Goal: Information Seeking & Learning: Compare options

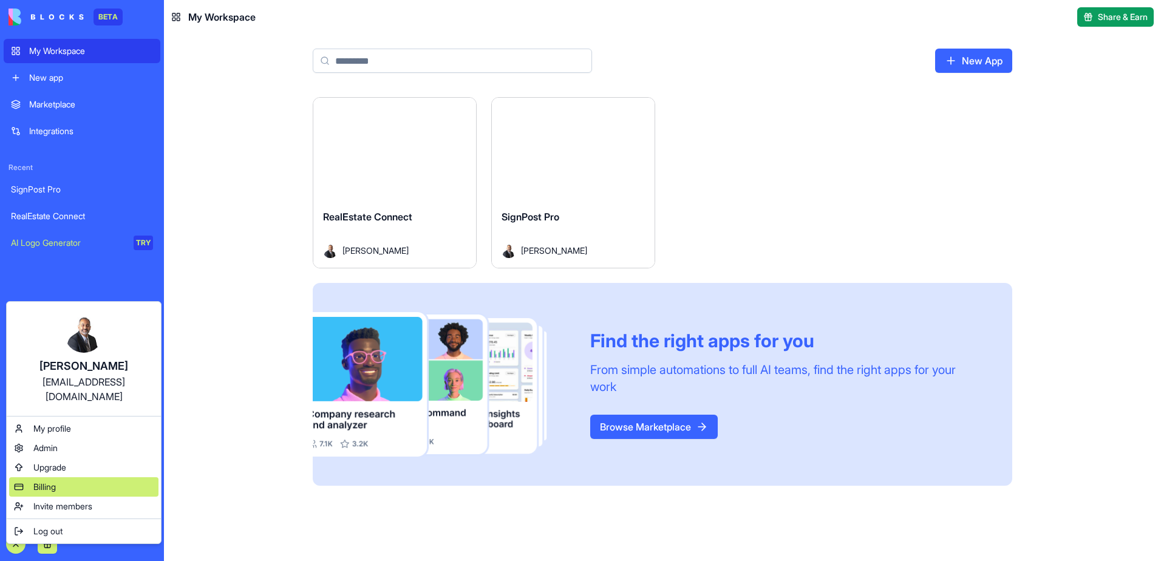
click at [53, 481] on span "Billing" at bounding box center [44, 487] width 22 height 12
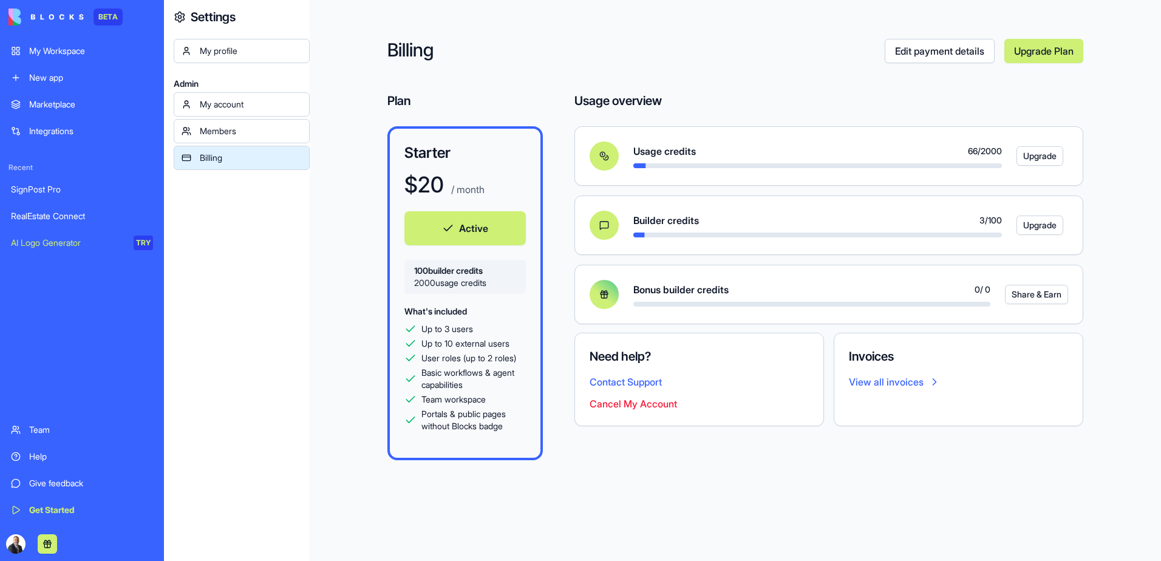
click at [617, 402] on button "Cancel My Account" at bounding box center [632, 403] width 87 height 15
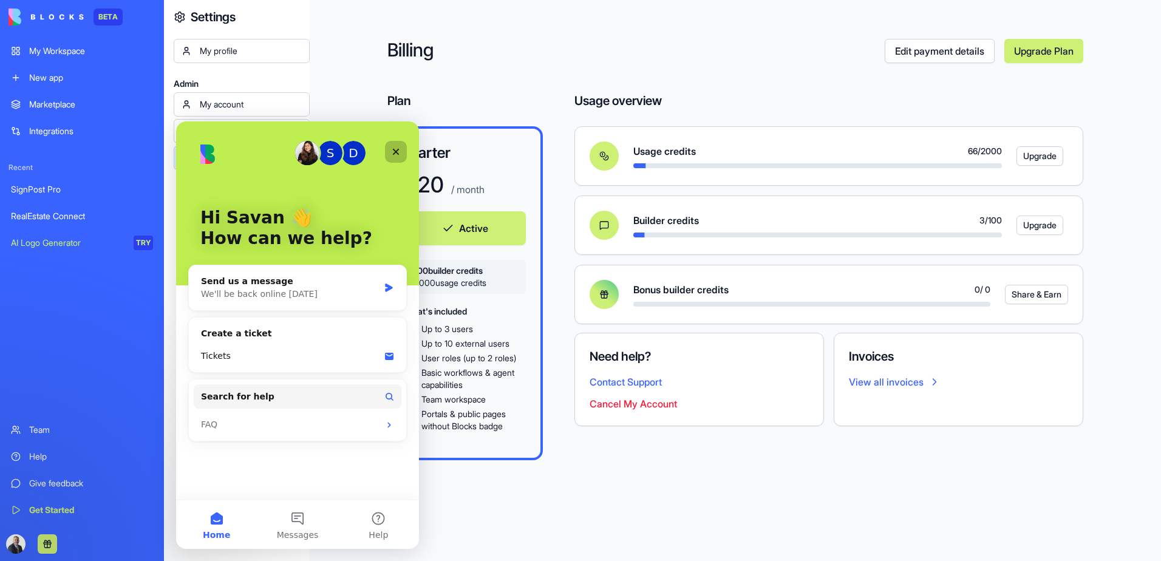
click at [399, 149] on icon "Close" at bounding box center [396, 152] width 10 height 10
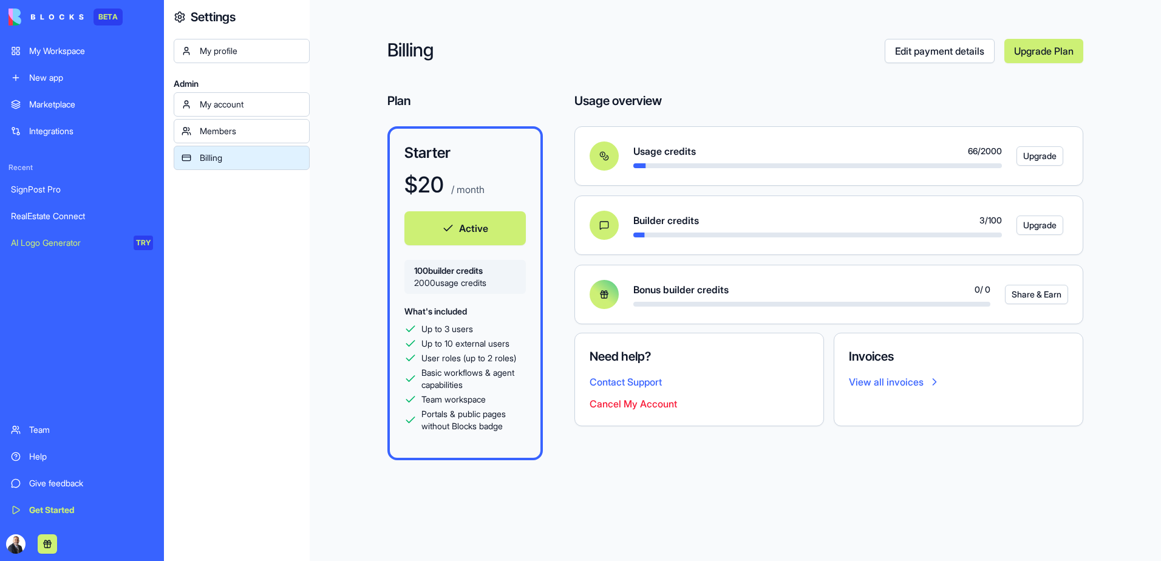
click at [616, 406] on button "Cancel My Account" at bounding box center [632, 403] width 87 height 15
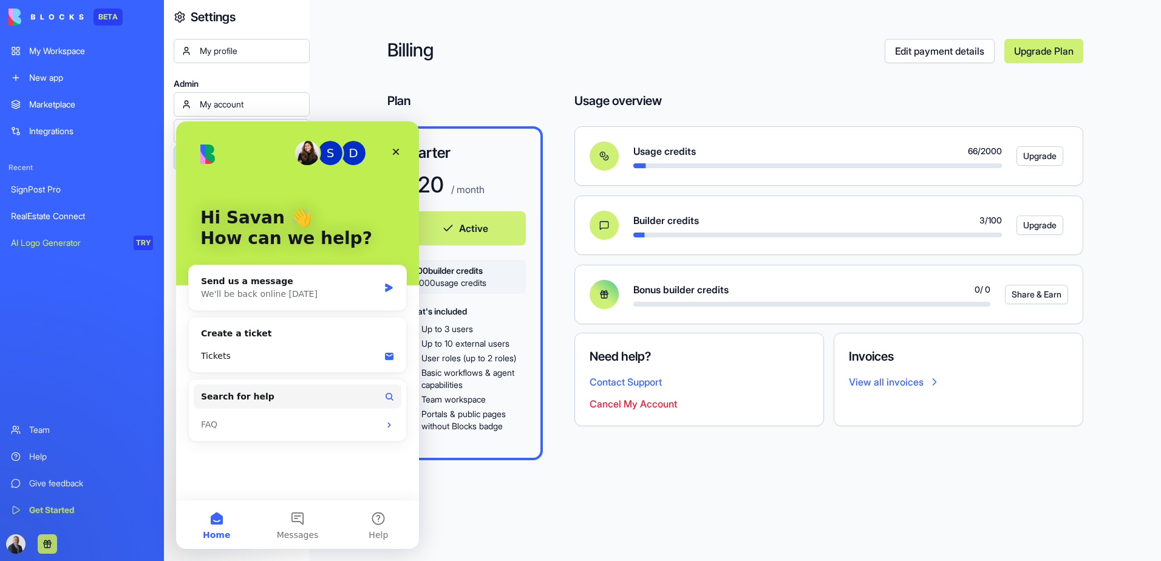
click at [616, 406] on button "Cancel My Account" at bounding box center [632, 403] width 87 height 15
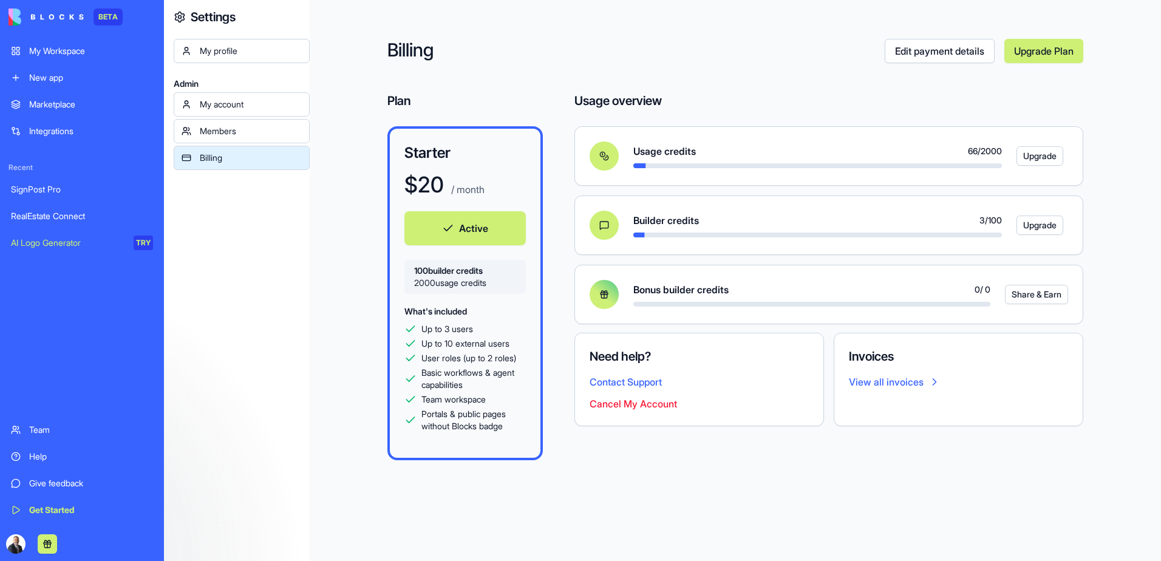
click at [616, 406] on button "Cancel My Account" at bounding box center [632, 403] width 87 height 15
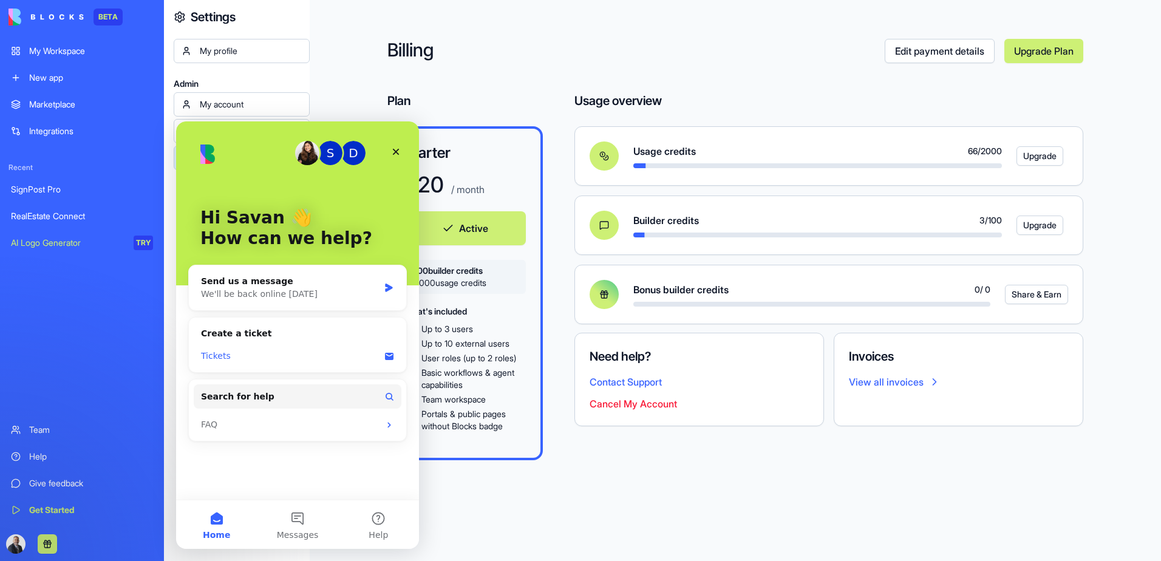
click at [350, 354] on div "Tickets" at bounding box center [290, 356] width 178 height 13
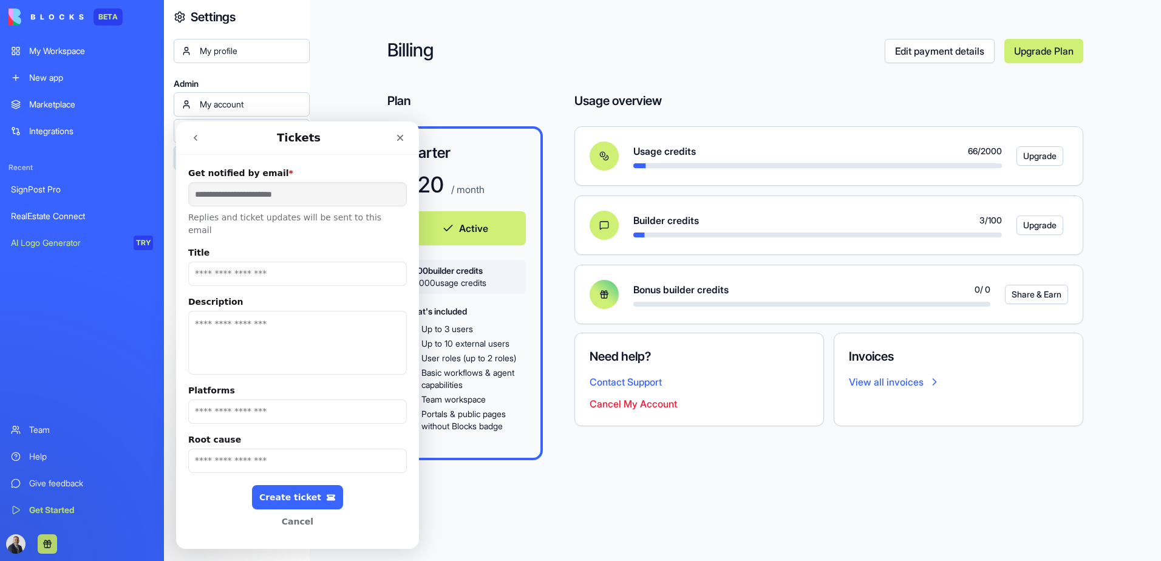
click at [229, 262] on input "Title" at bounding box center [297, 274] width 219 height 24
type input "**********"
type textarea "**********"
click at [240, 402] on input "Platforms" at bounding box center [297, 411] width 219 height 24
click at [239, 402] on input "Platforms" at bounding box center [297, 411] width 219 height 24
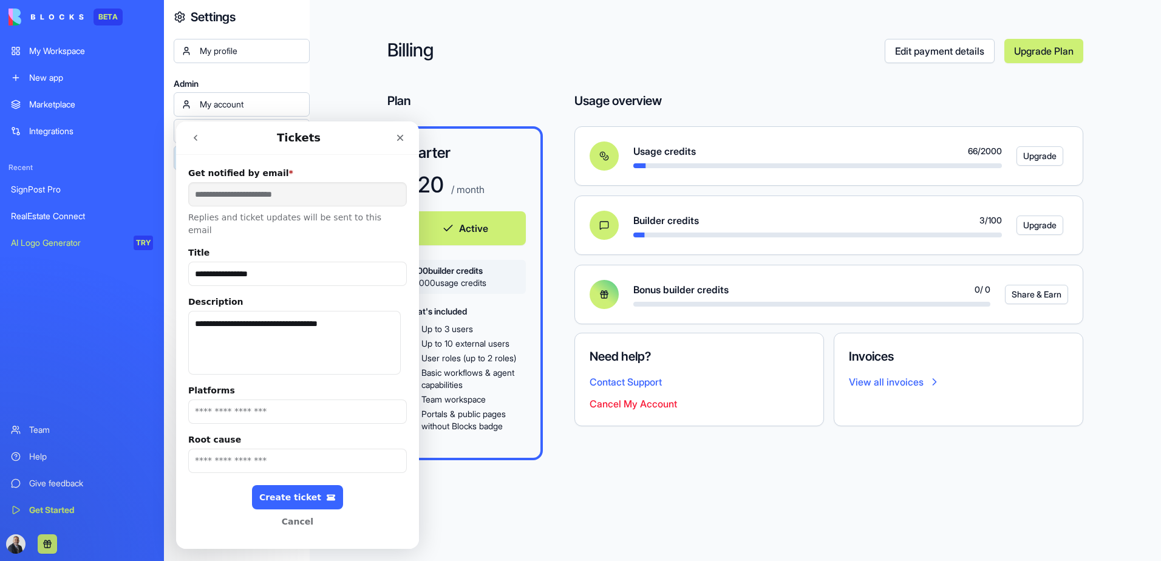
click at [214, 449] on input "Root cause" at bounding box center [297, 461] width 219 height 24
click at [271, 492] on div "Create ticket" at bounding box center [297, 497] width 76 height 10
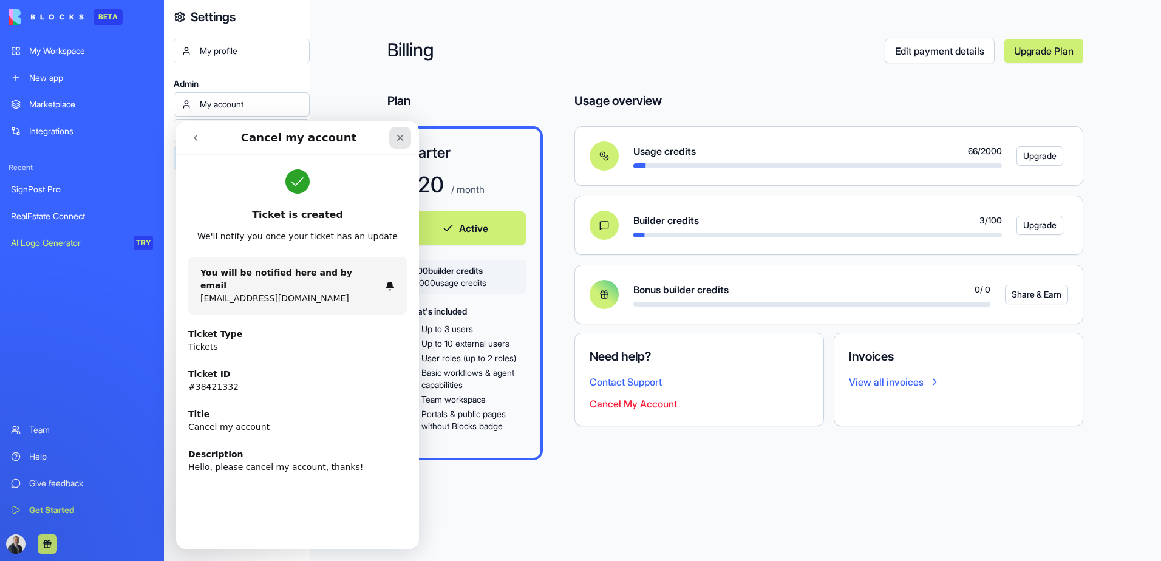
click at [407, 135] on div "Close" at bounding box center [400, 138] width 22 height 22
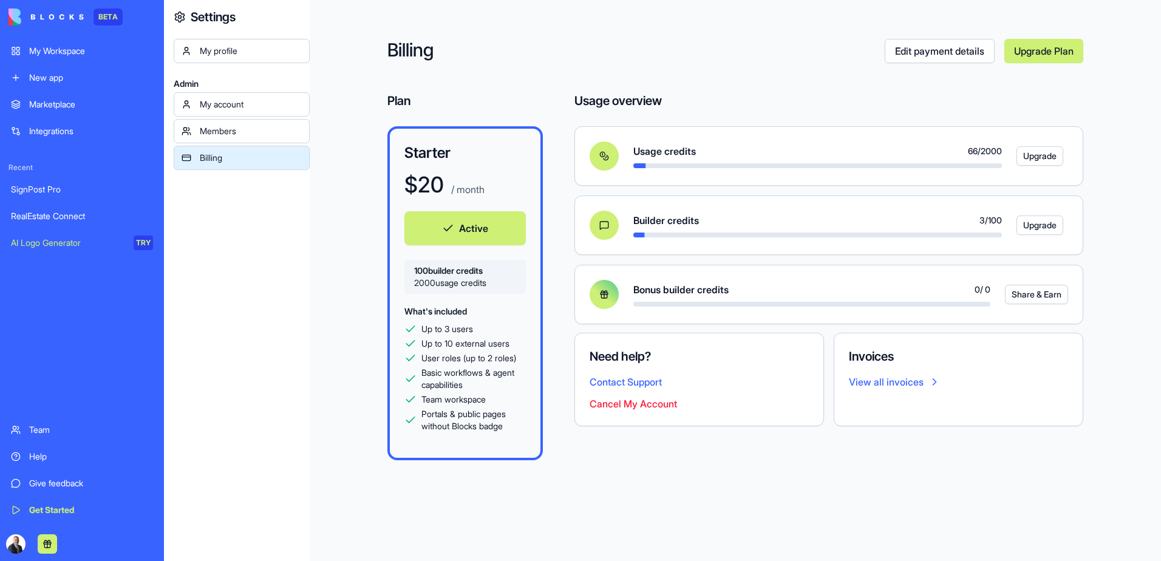
click at [623, 386] on button "Contact Support" at bounding box center [625, 382] width 72 height 15
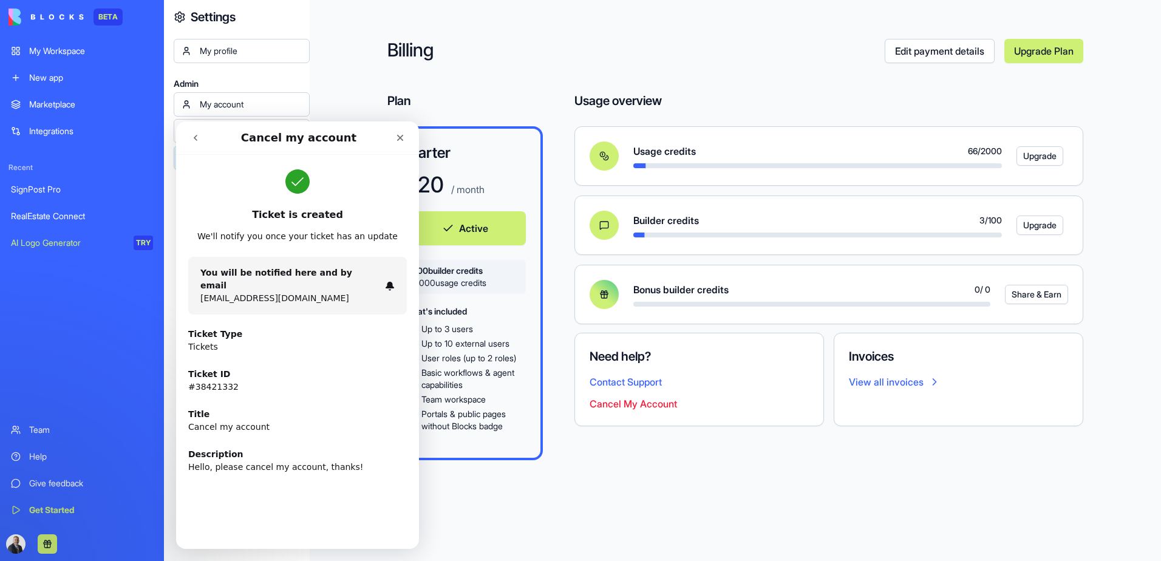
click at [622, 407] on button "Cancel My Account" at bounding box center [632, 403] width 87 height 15
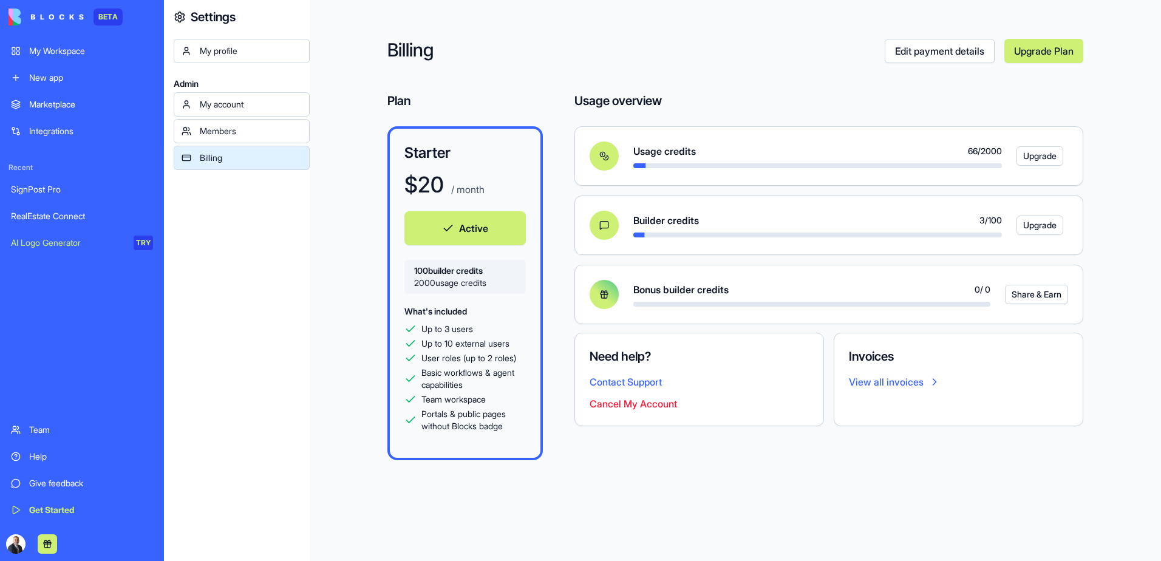
click at [622, 409] on button "Cancel My Account" at bounding box center [632, 403] width 87 height 15
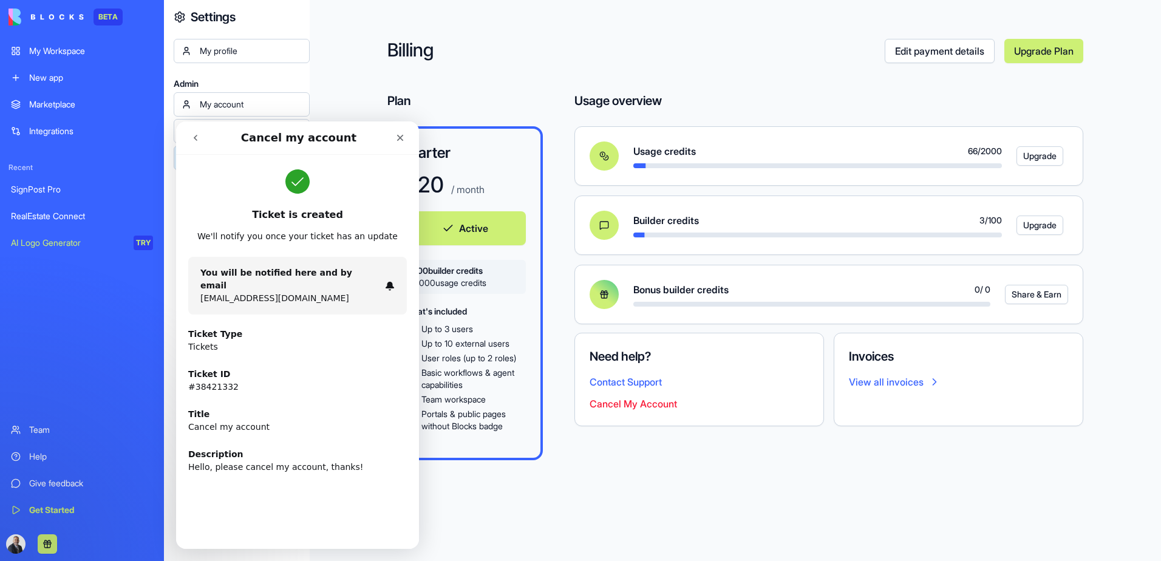
click at [199, 136] on icon "go back" at bounding box center [196, 138] width 10 height 10
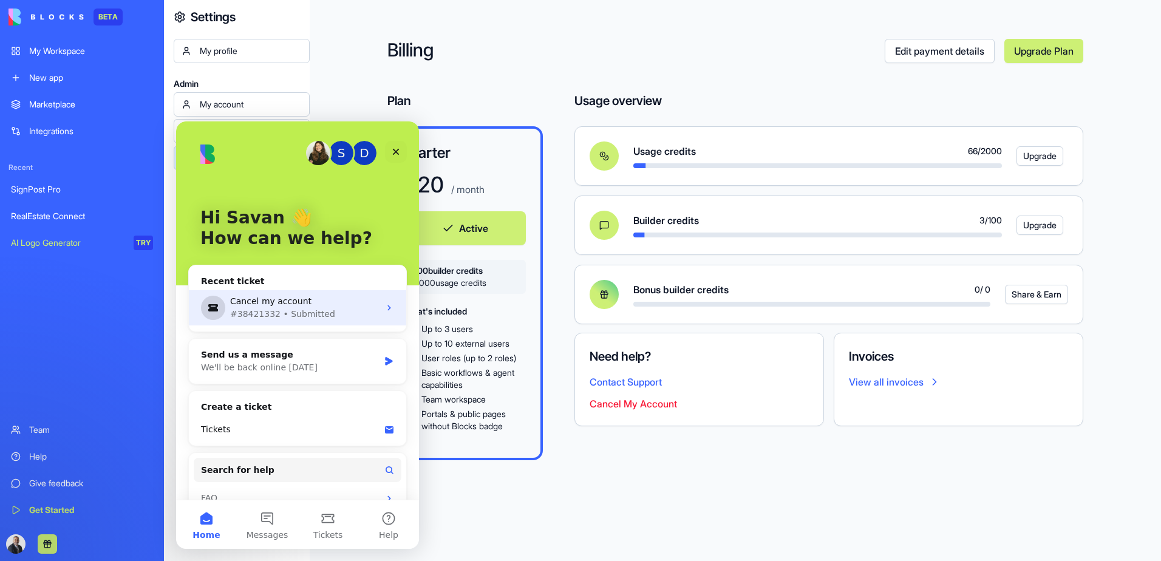
scroll to position [21, 0]
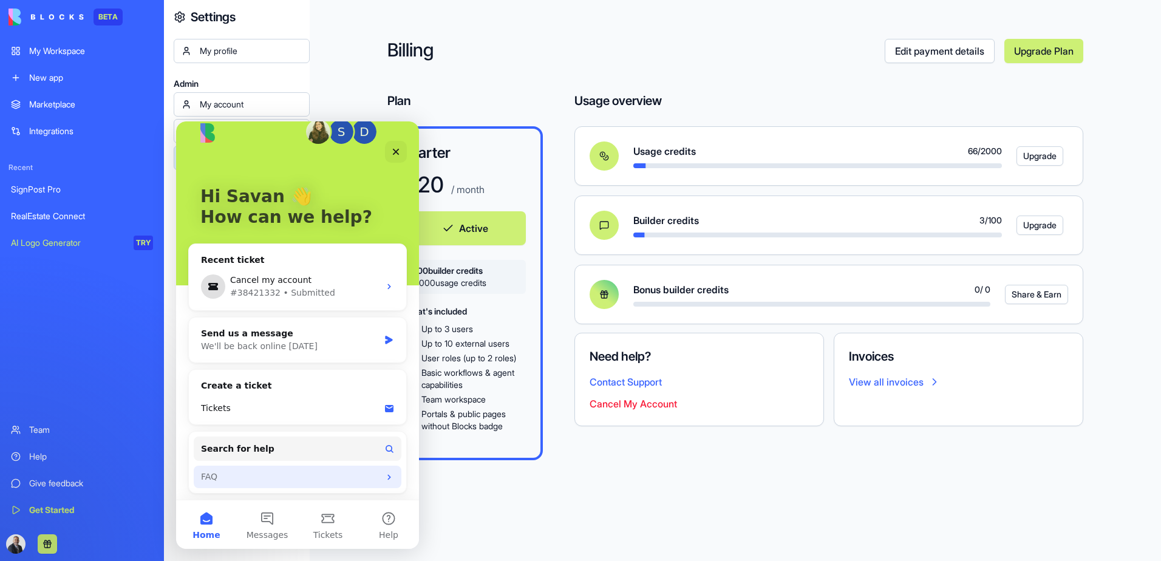
click at [210, 482] on div "FAQ" at bounding box center [290, 476] width 178 height 13
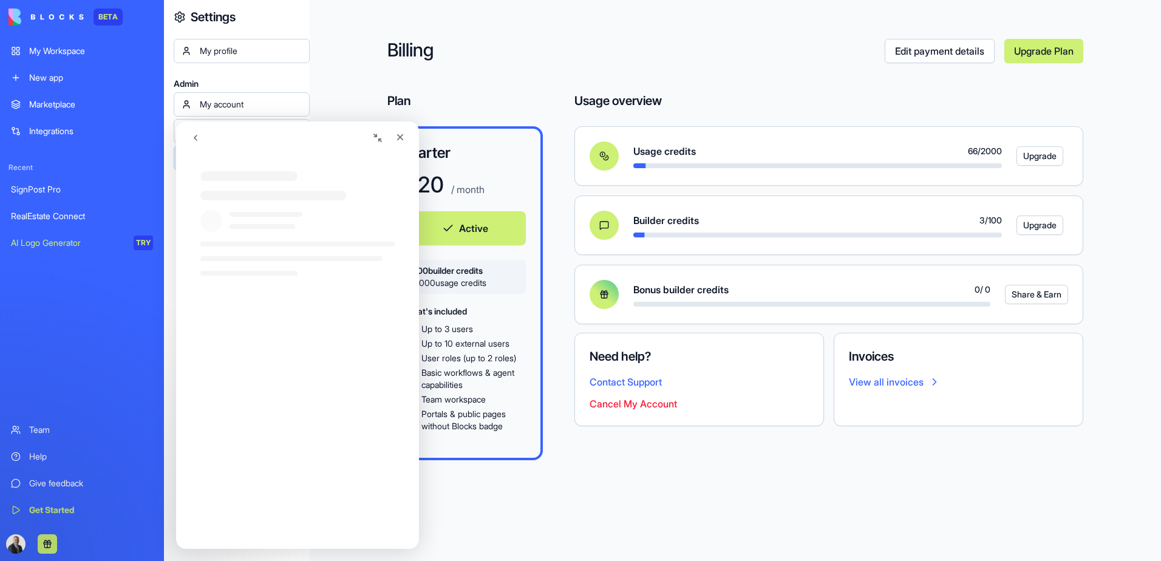
scroll to position [0, 0]
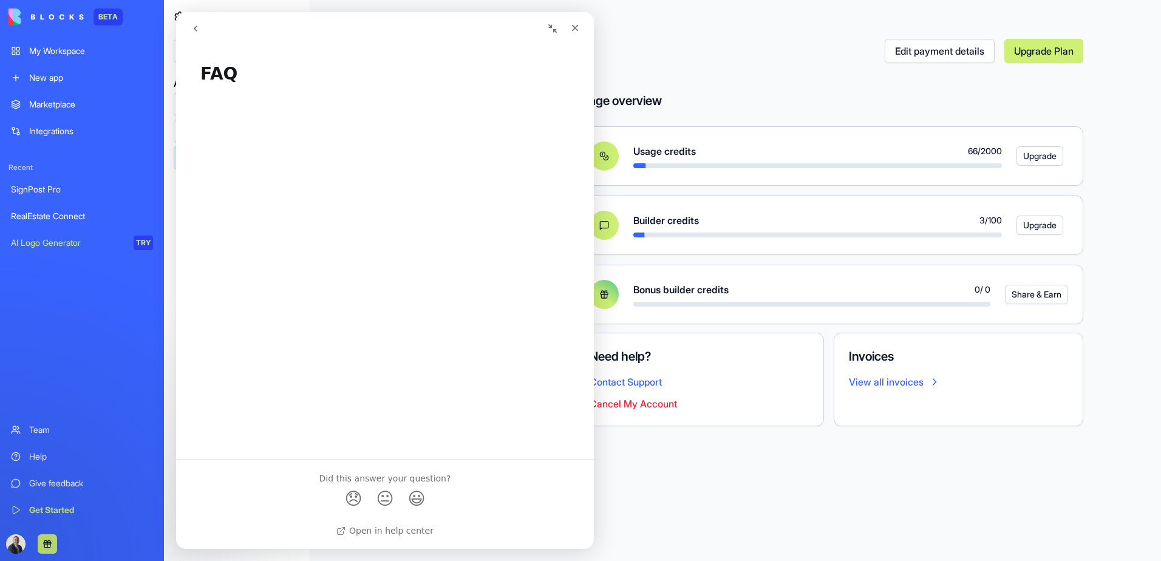
click at [1049, 50] on link "Upgrade Plan" at bounding box center [1043, 51] width 79 height 24
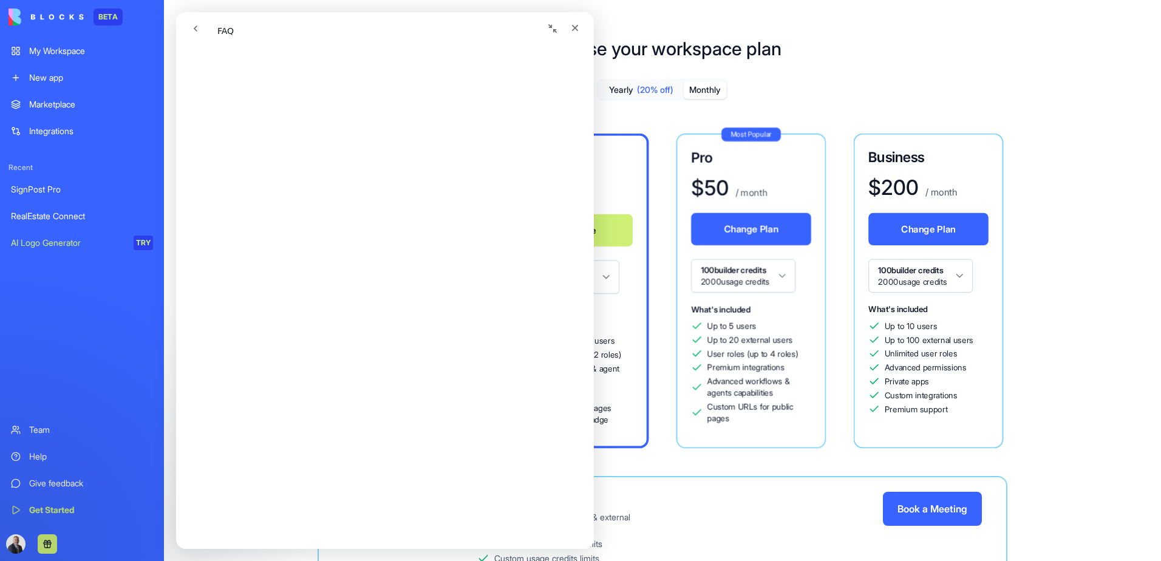
scroll to position [364, 0]
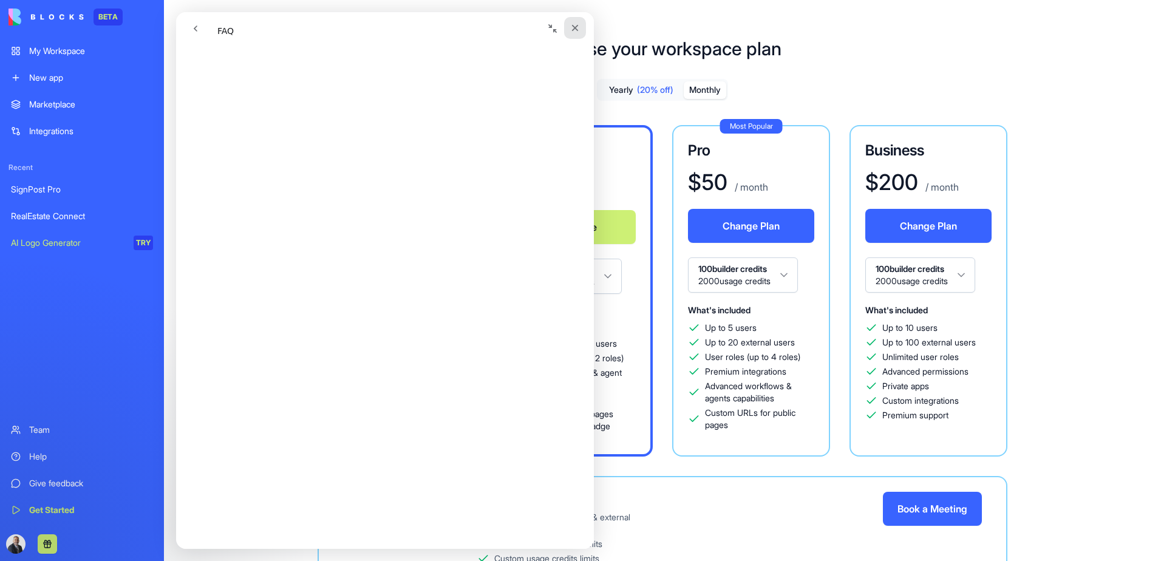
click at [575, 25] on icon "Close" at bounding box center [575, 28] width 10 height 10
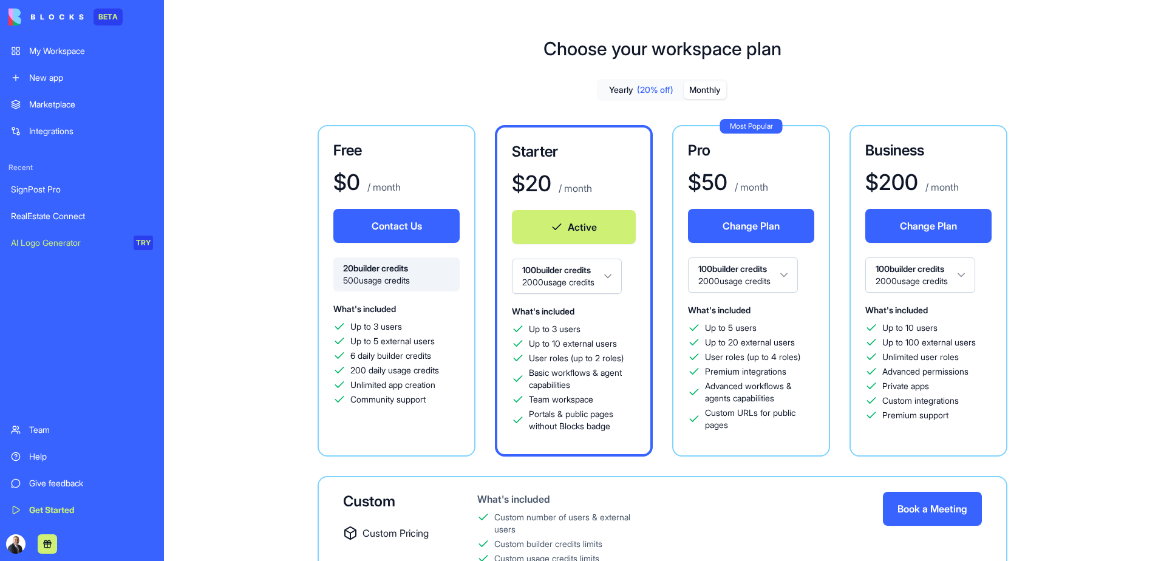
click at [448, 172] on div "$ 0 / month" at bounding box center [396, 182] width 126 height 24
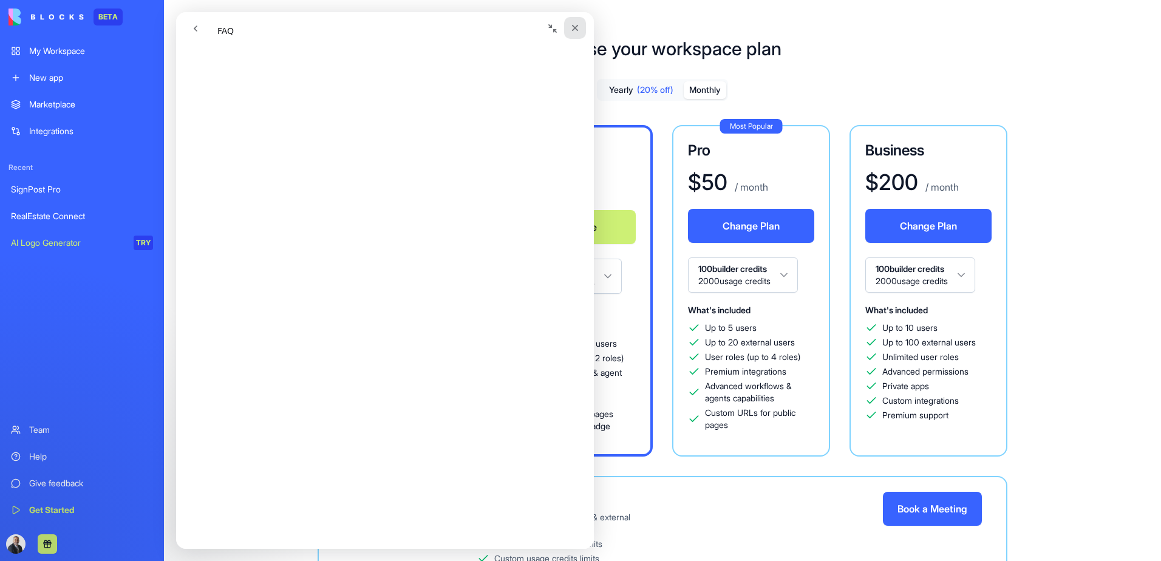
click at [580, 26] on div "Close" at bounding box center [575, 28] width 22 height 22
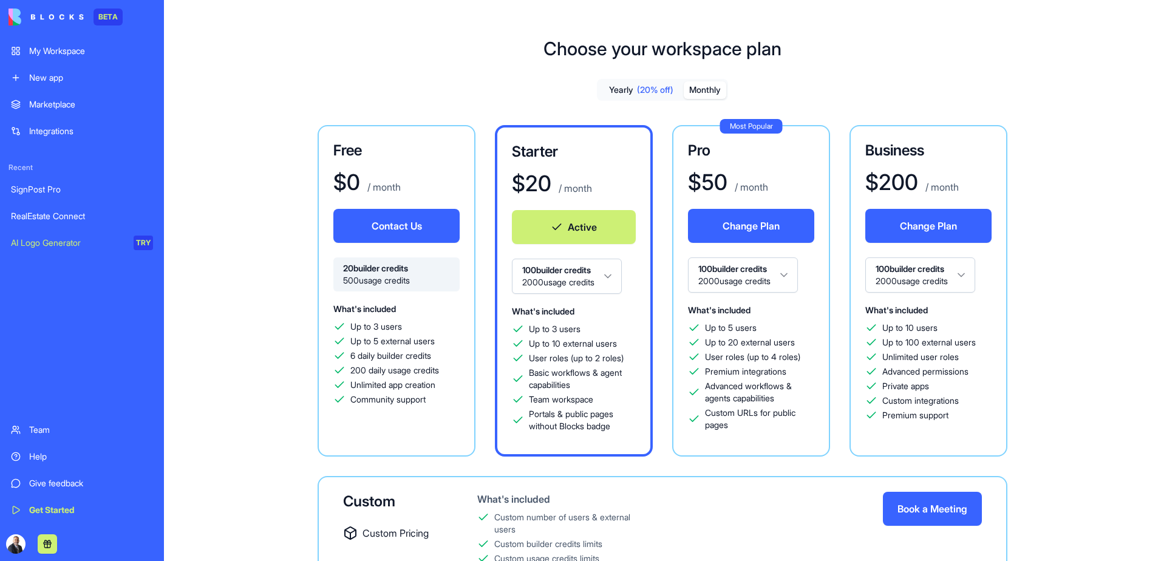
click at [449, 149] on h3 "Free" at bounding box center [396, 150] width 126 height 19
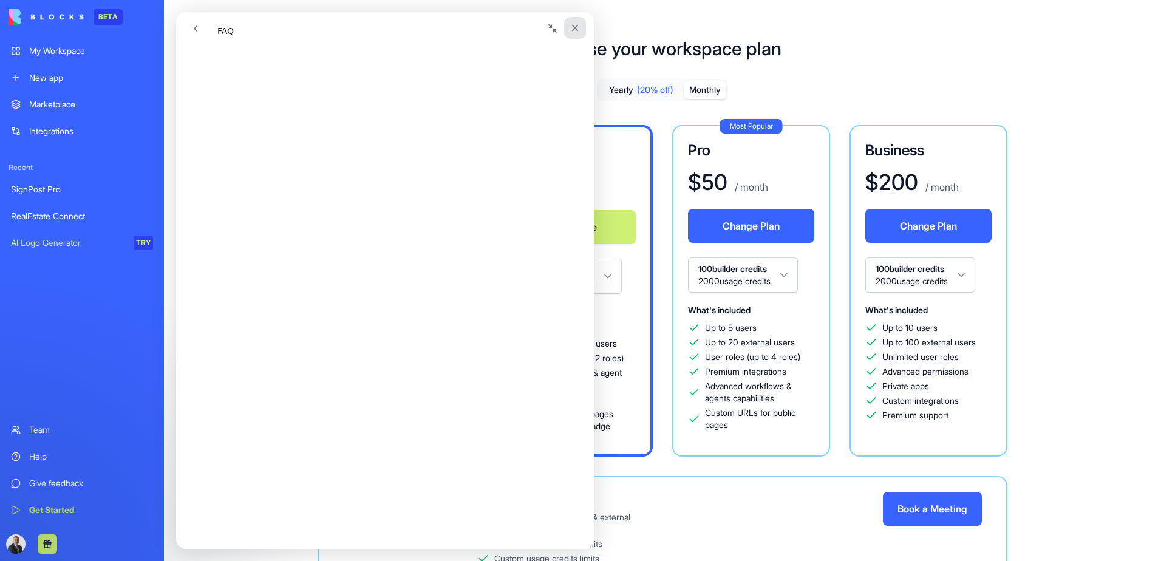
click at [575, 29] on icon "Close" at bounding box center [575, 28] width 10 height 10
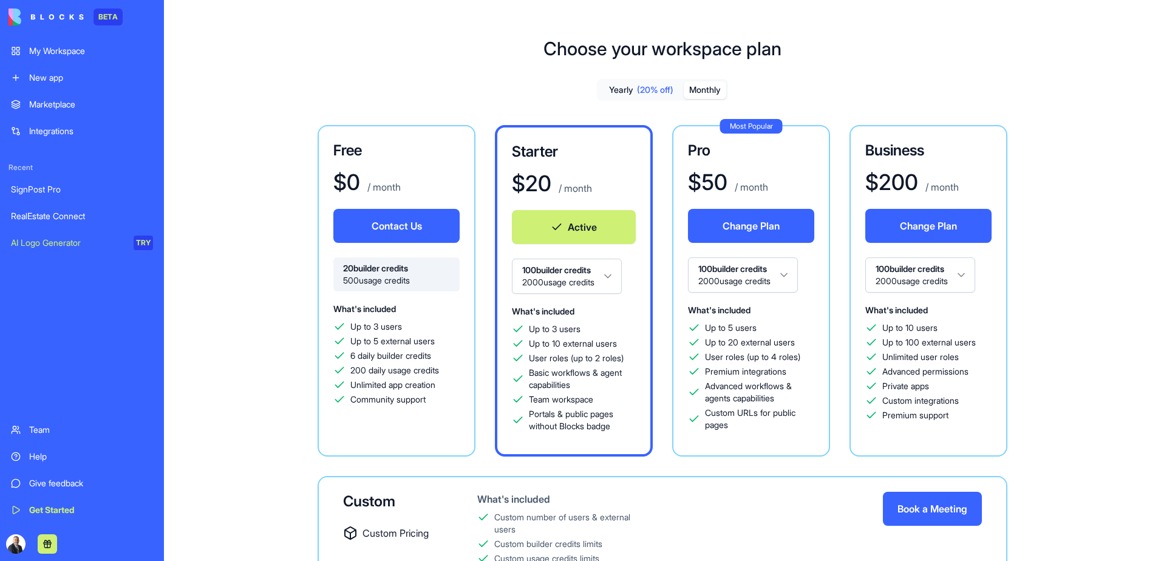
drag, startPoint x: 425, startPoint y: 388, endPoint x: 383, endPoint y: 393, distance: 42.8
click at [383, 393] on div "Up to 3 users Up to 5 external users 6 daily builder credits 200 daily usage cr…" at bounding box center [396, 362] width 126 height 85
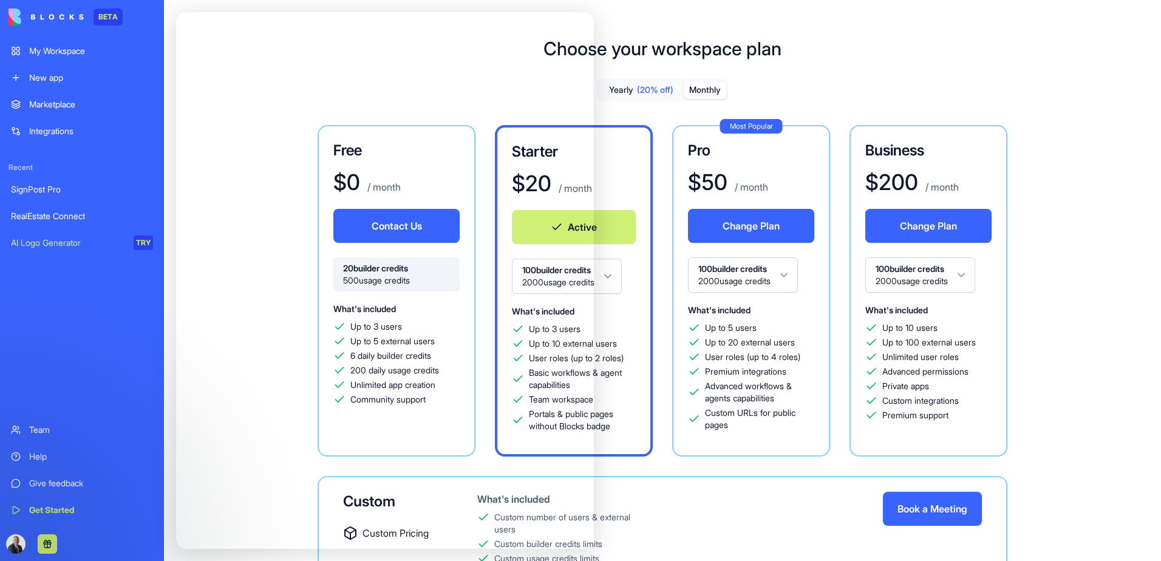
scroll to position [618, 0]
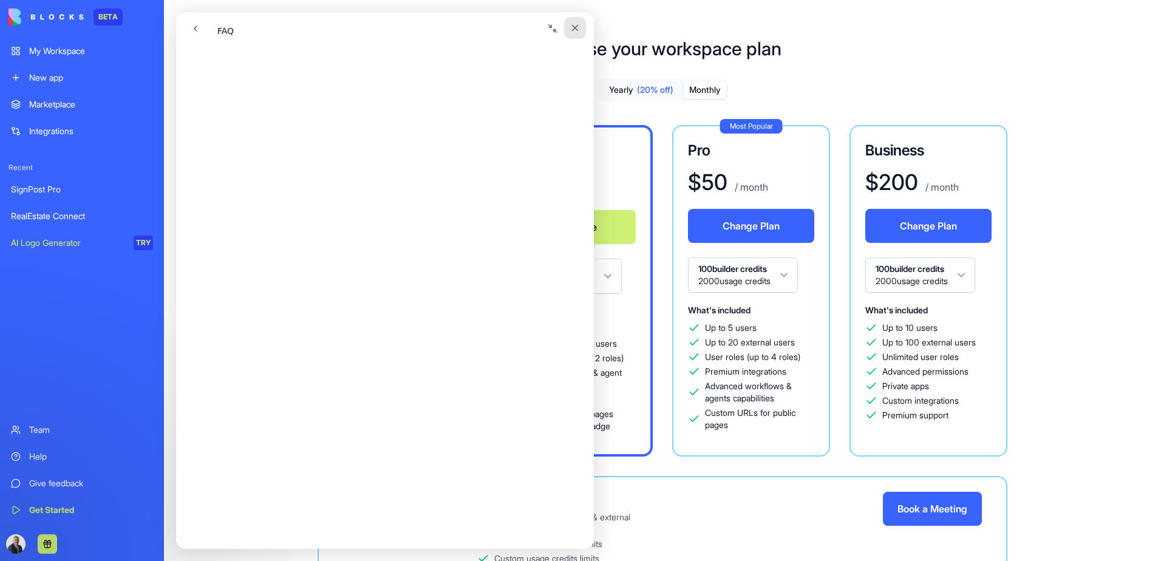
click at [572, 29] on icon "Close" at bounding box center [575, 28] width 10 height 10
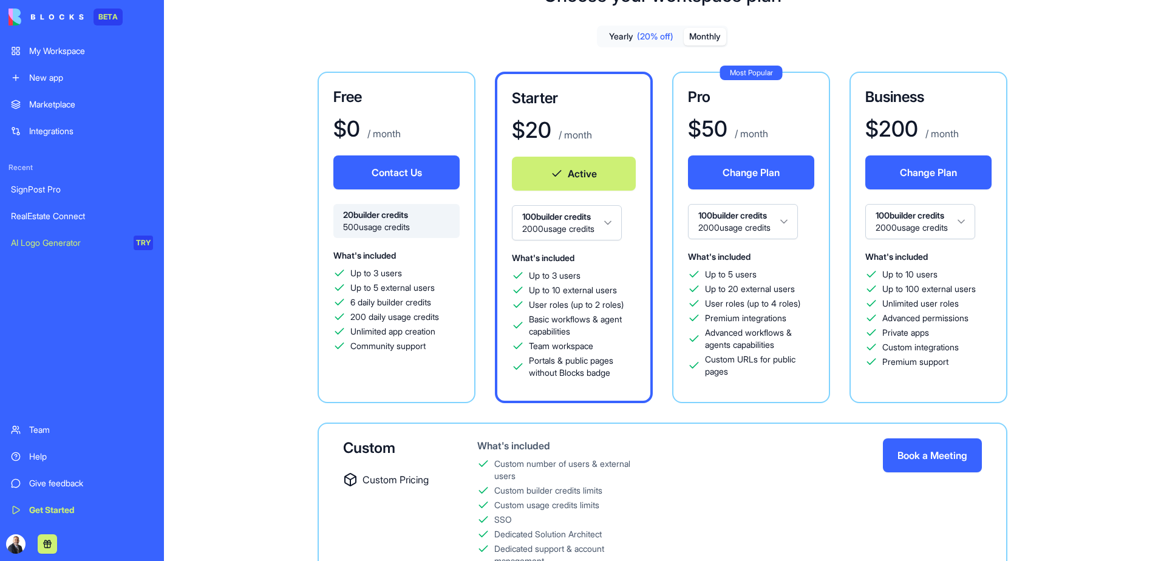
scroll to position [0, 0]
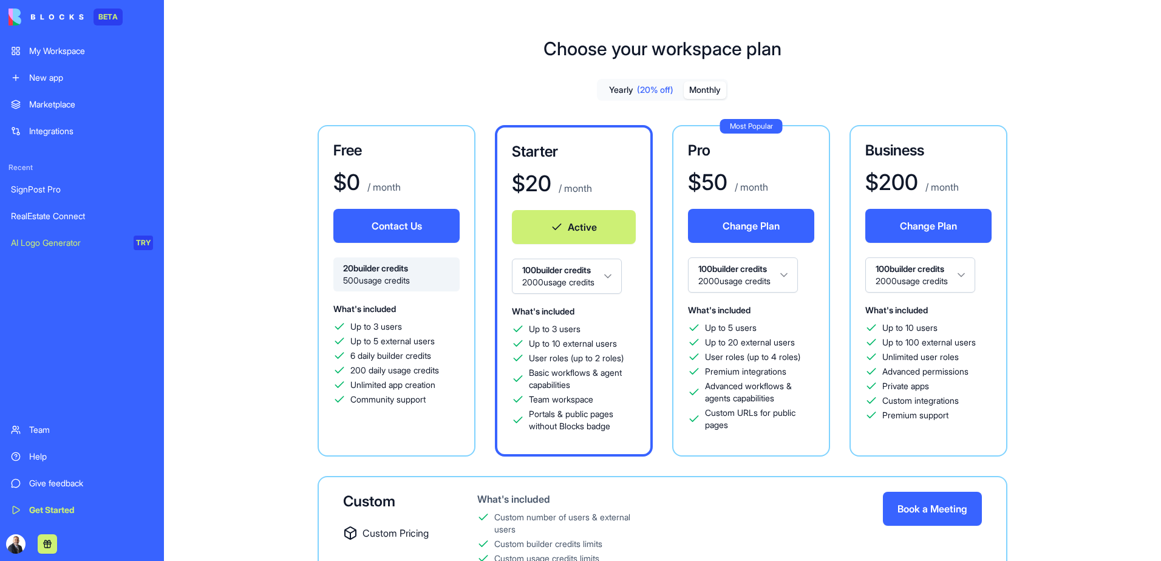
click at [552, 224] on button "Active" at bounding box center [574, 227] width 124 height 34
click at [552, 227] on button "Active" at bounding box center [574, 227] width 124 height 34
drag, startPoint x: 551, startPoint y: 228, endPoint x: 538, endPoint y: 226, distance: 13.4
click at [538, 226] on button "Active" at bounding box center [574, 227] width 124 height 34
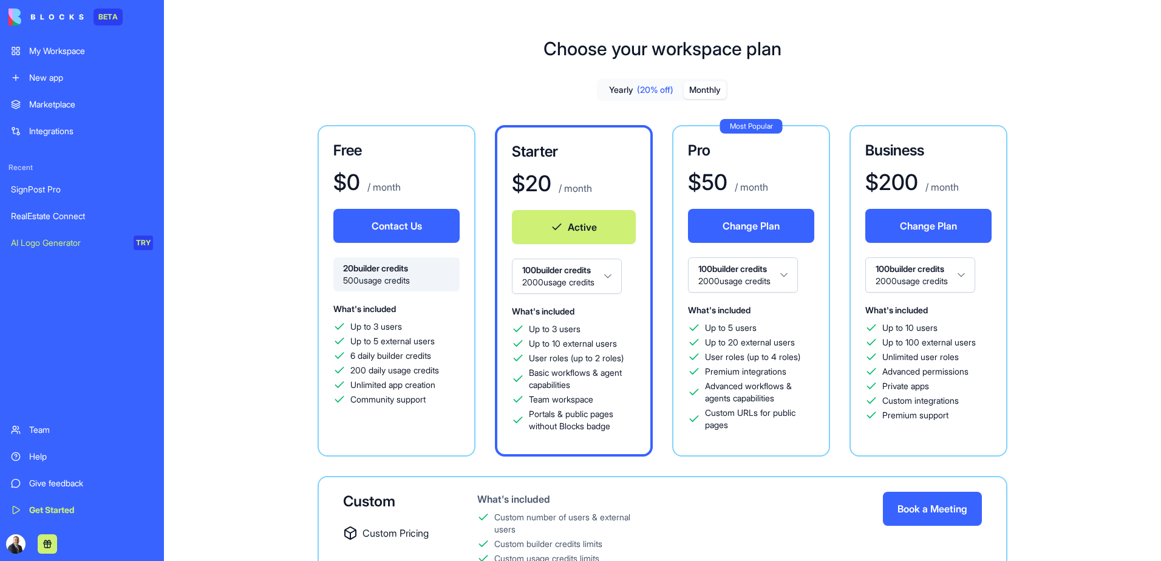
click at [458, 191] on div "$ 0 / month" at bounding box center [396, 182] width 126 height 24
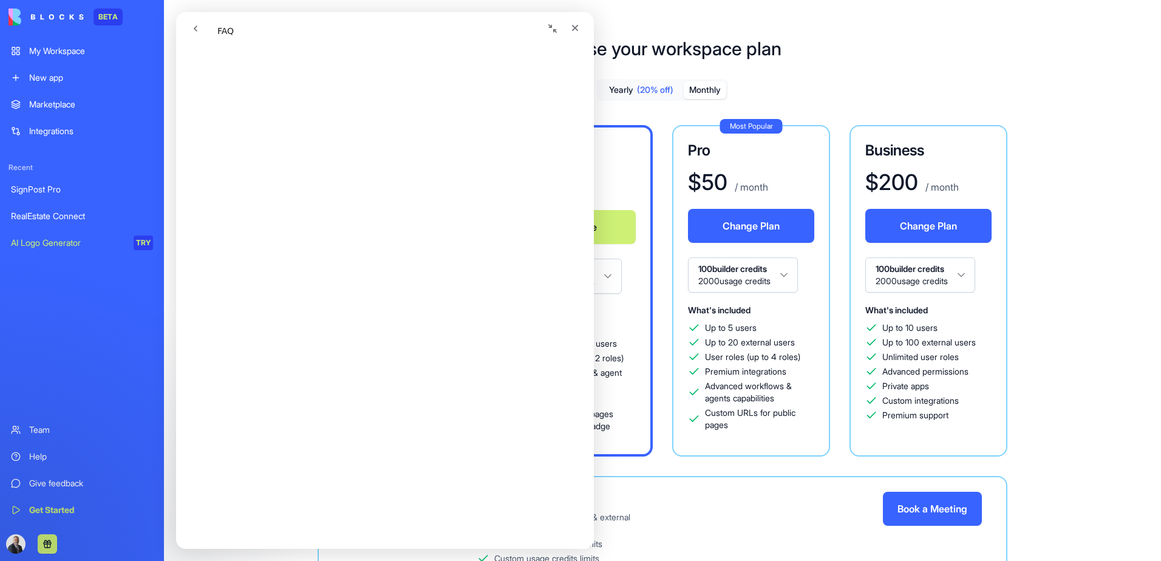
click at [913, 55] on div "Choose your workspace plan Yearly (20% off) Monthly Free $ 0 / month Contact Us…" at bounding box center [662, 347] width 997 height 659
